Goal: Task Accomplishment & Management: Use online tool/utility

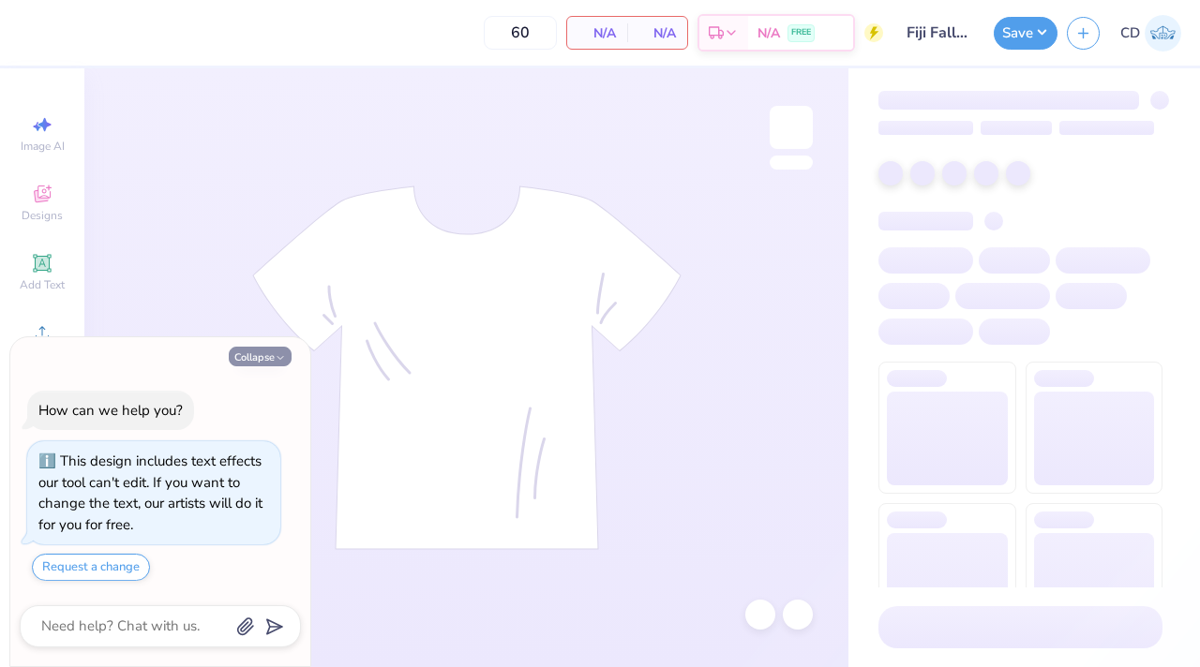
click at [281, 358] on polyline "button" at bounding box center [280, 357] width 6 height 3
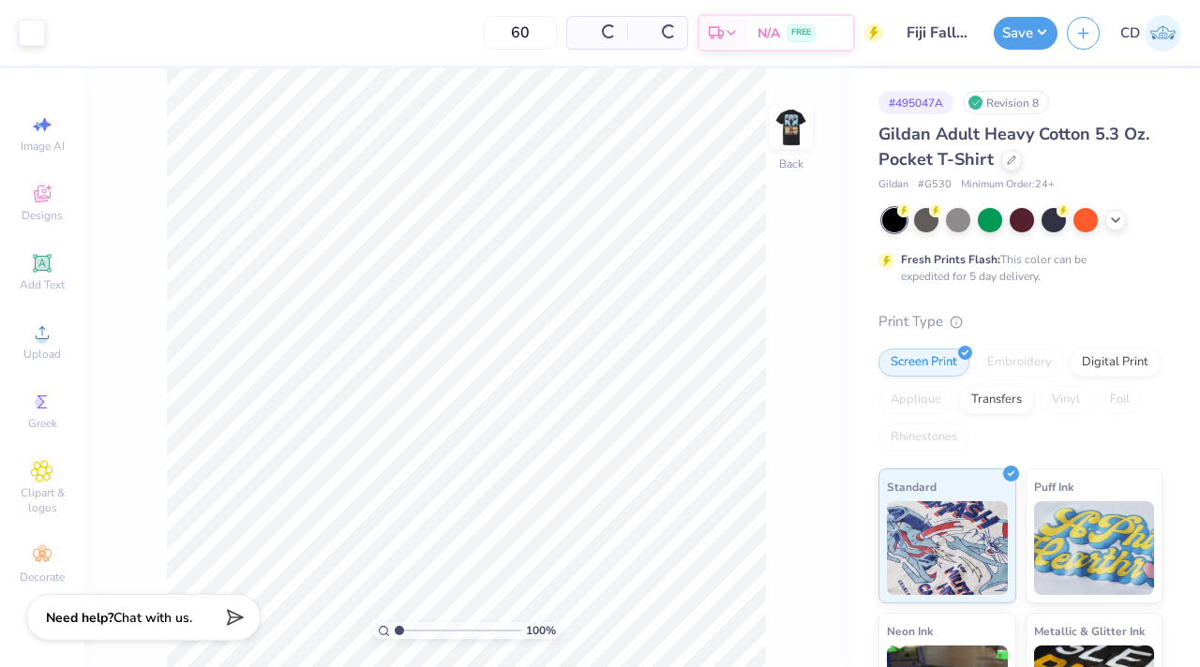
type textarea "x"
click at [793, 127] on img at bounding box center [791, 127] width 75 height 75
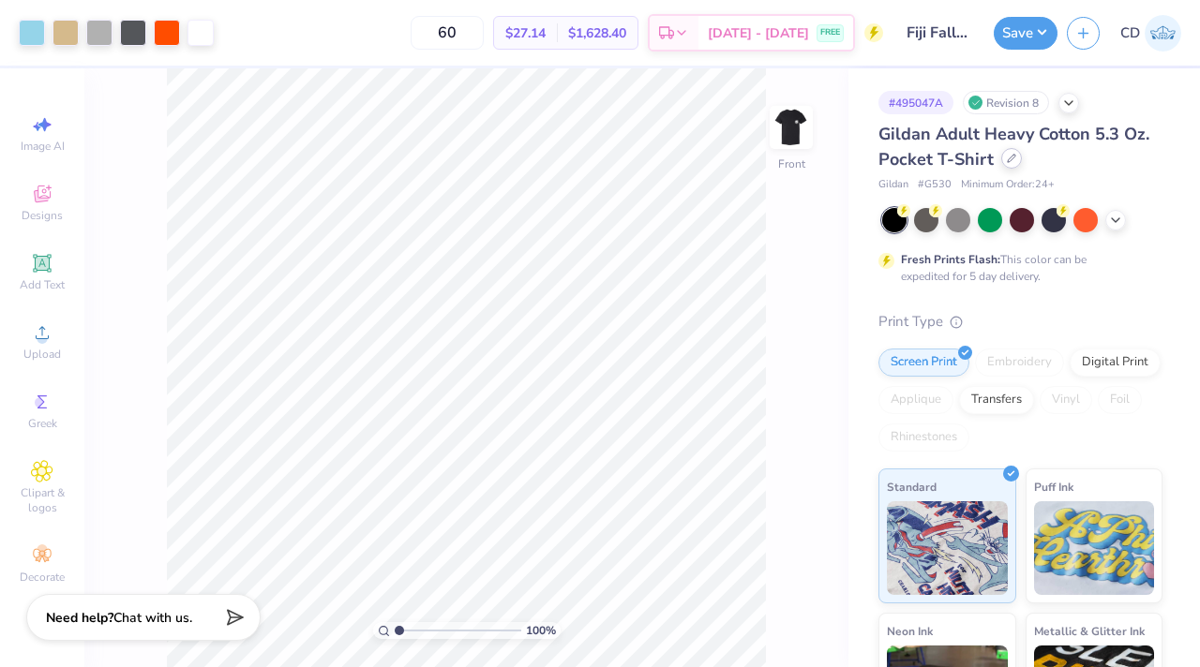
click at [1022, 165] on div at bounding box center [1011, 158] width 21 height 21
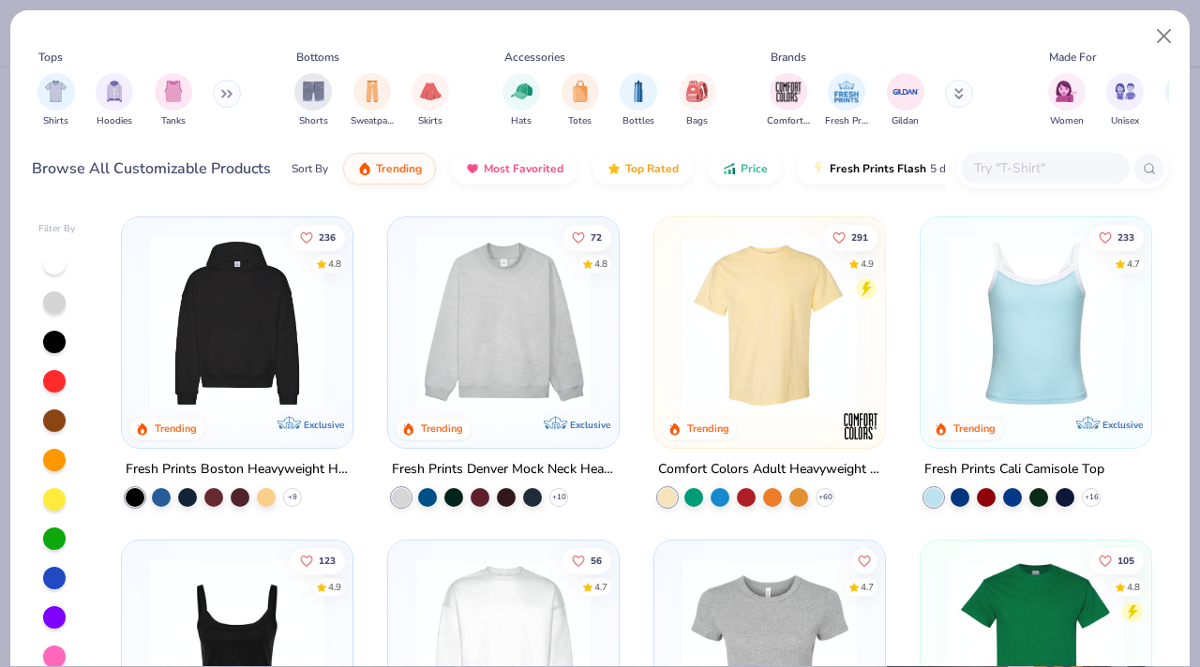
click at [1024, 161] on input "text" at bounding box center [1044, 168] width 144 height 22
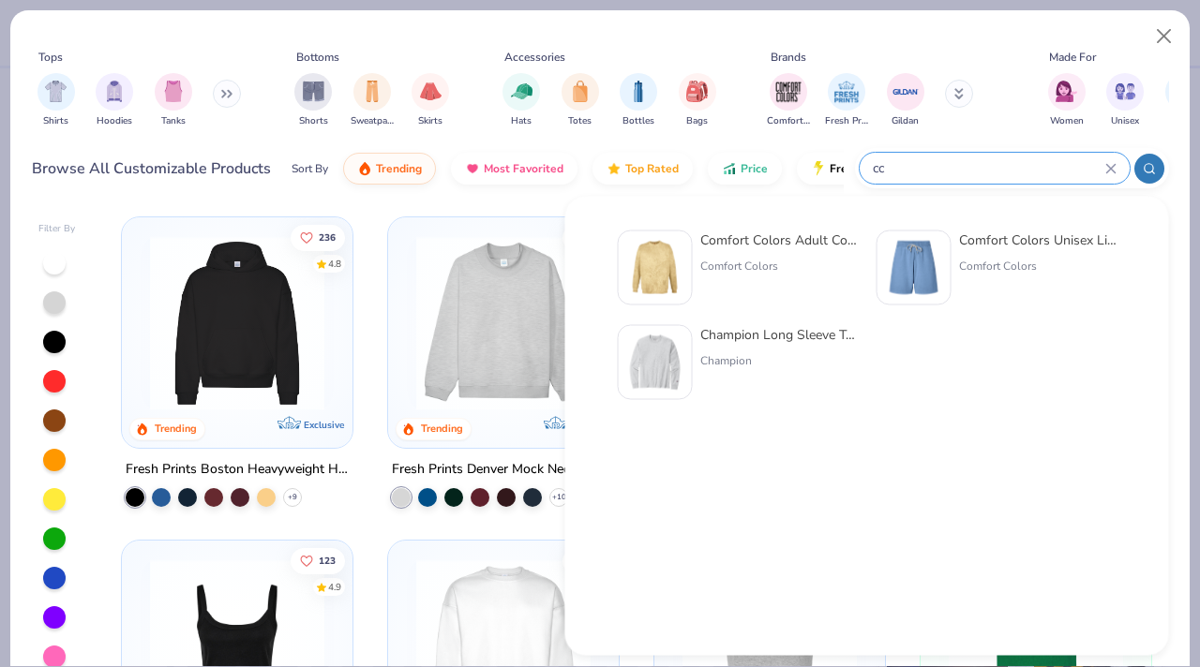
type input "c"
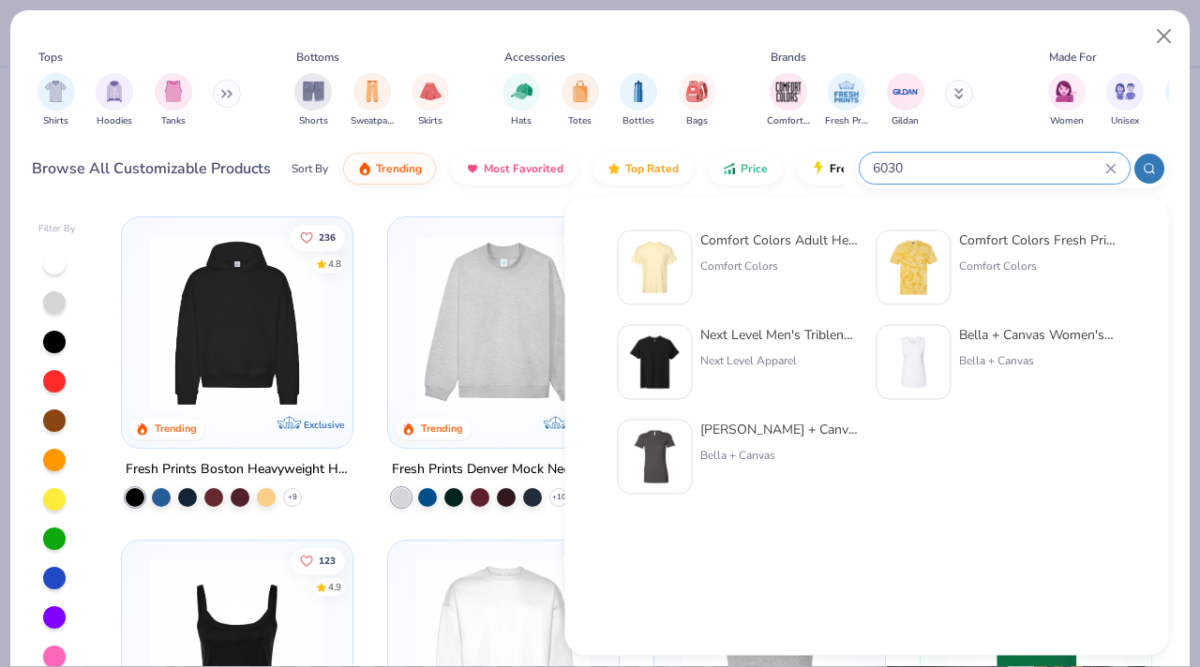
type input "6030"
click at [694, 291] on div "Comfort Colors Adult Heavyweight RS Pocket T-Shirt Comfort Colors" at bounding box center [738, 268] width 240 height 75
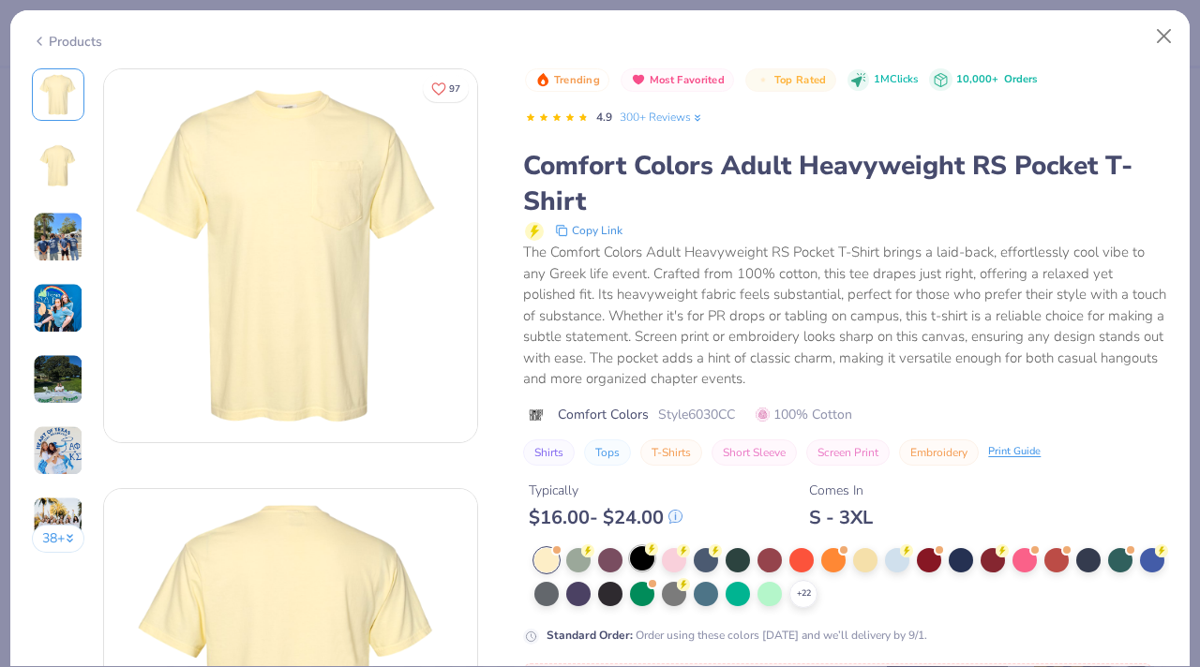
click at [643, 571] on div at bounding box center [642, 558] width 24 height 24
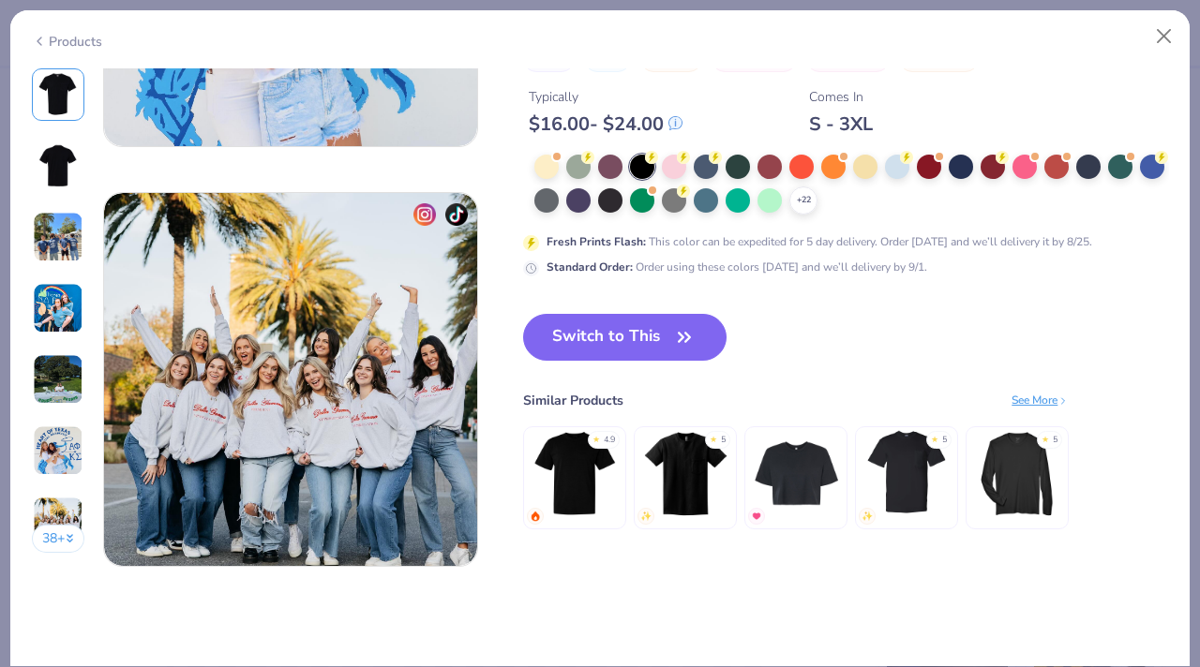
scroll to position [2375, 0]
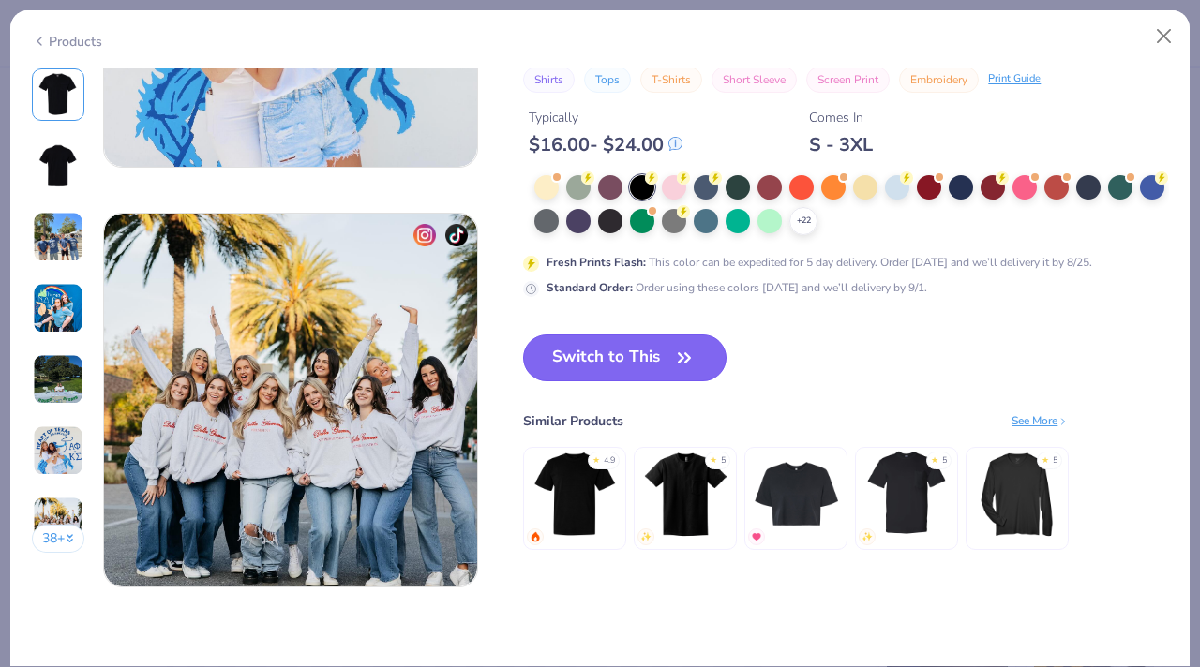
click at [672, 359] on span "button" at bounding box center [684, 358] width 26 height 26
